Goal: Task Accomplishment & Management: Manage account settings

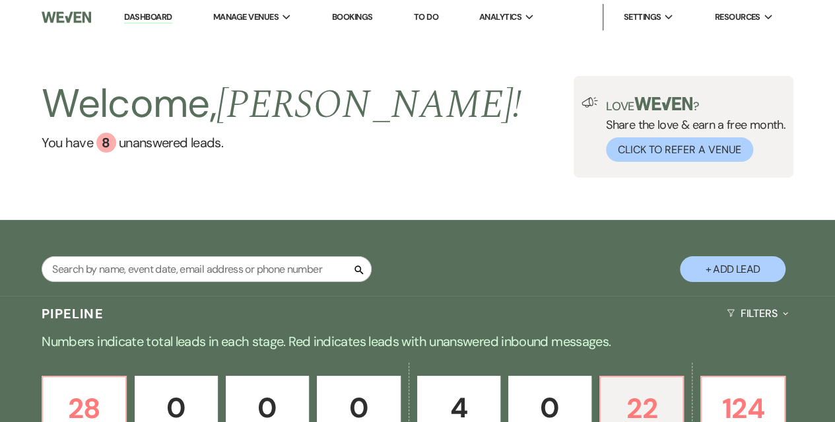
click at [650, 411] on p "22" at bounding box center [642, 408] width 66 height 44
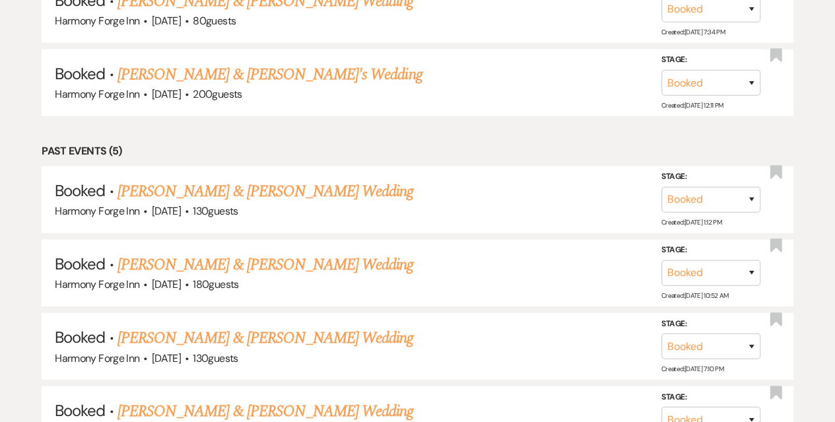
scroll to position [1995, 0]
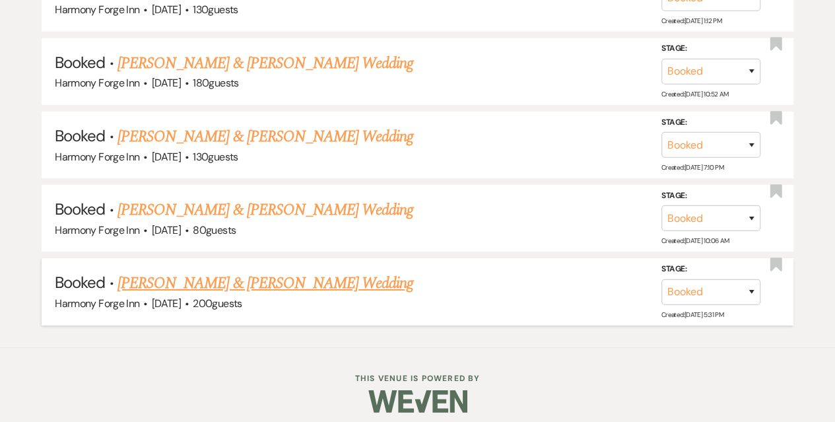
click at [358, 281] on link "[PERSON_NAME] & [PERSON_NAME] Wedding" at bounding box center [266, 283] width 296 height 24
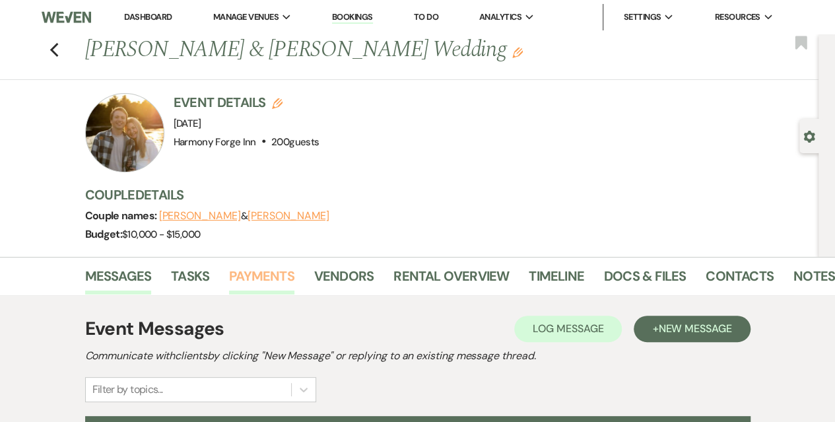
click at [269, 265] on link "Payments" at bounding box center [261, 279] width 65 height 29
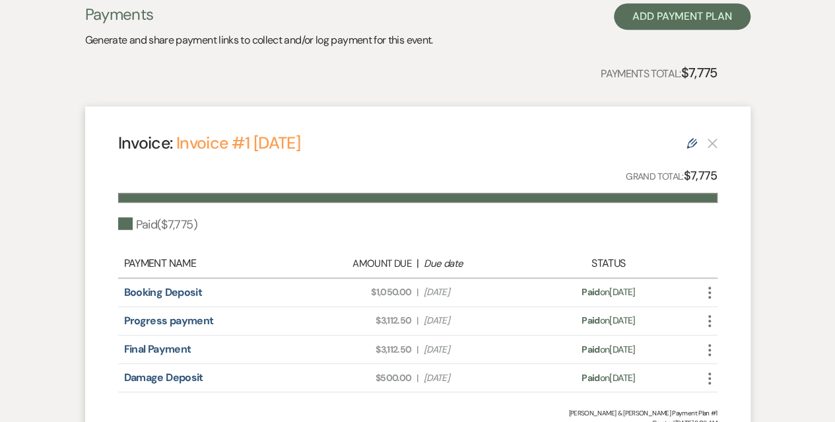
scroll to position [405, 0]
